Goal: Find specific fact: Find specific fact

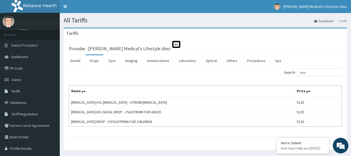
click at [314, 73] on input "otriv" at bounding box center [319, 72] width 45 height 8
type input "o"
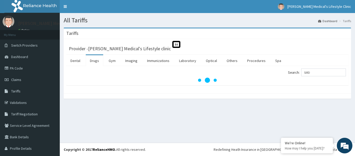
type input "SIRD"
click at [19, 89] on span "Tariffs" at bounding box center [15, 91] width 9 height 5
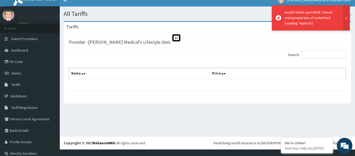
scroll to position [12, 0]
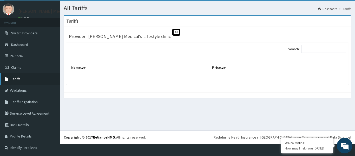
click at [22, 79] on link "Tariffs" at bounding box center [30, 78] width 60 height 11
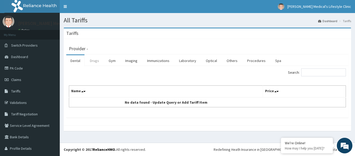
click at [98, 61] on link "Drugs" at bounding box center [94, 60] width 17 height 11
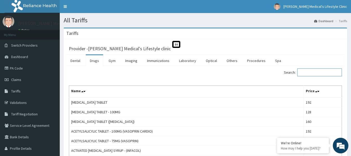
click at [310, 73] on input "Search:" at bounding box center [319, 72] width 45 height 8
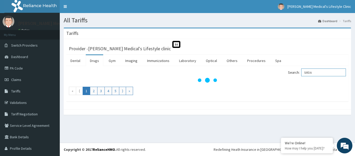
type input "SIRDA"
